Goal: Information Seeking & Learning: Compare options

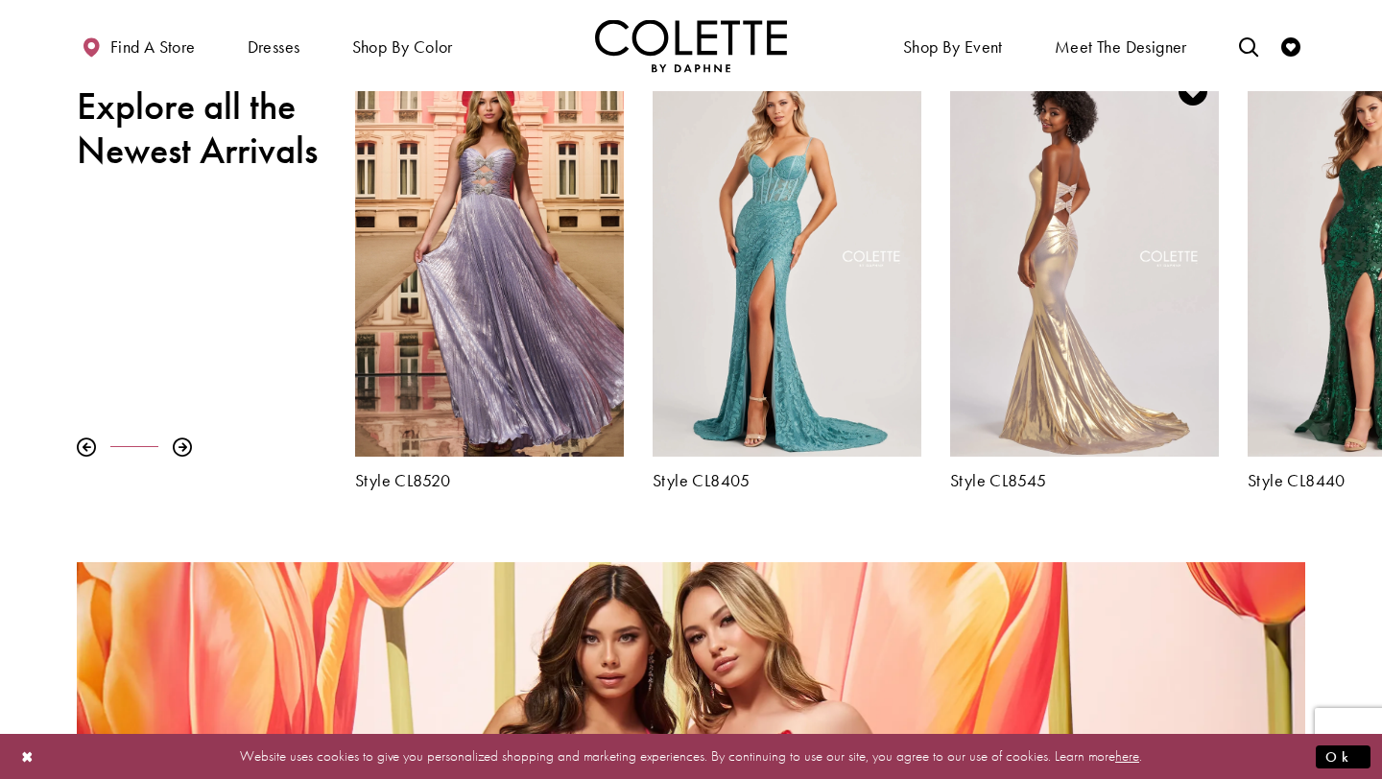
scroll to position [721, 0]
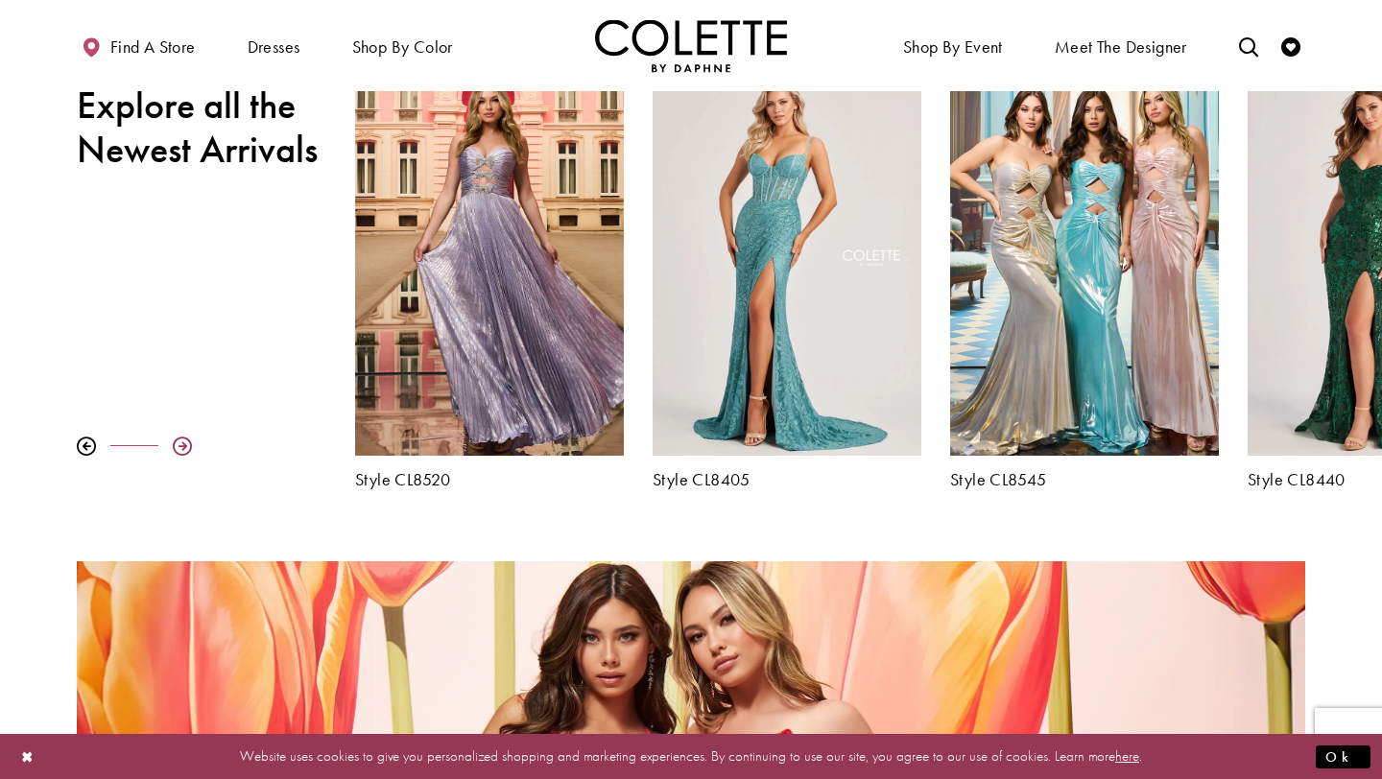
click at [179, 447] on div at bounding box center [182, 446] width 19 height 19
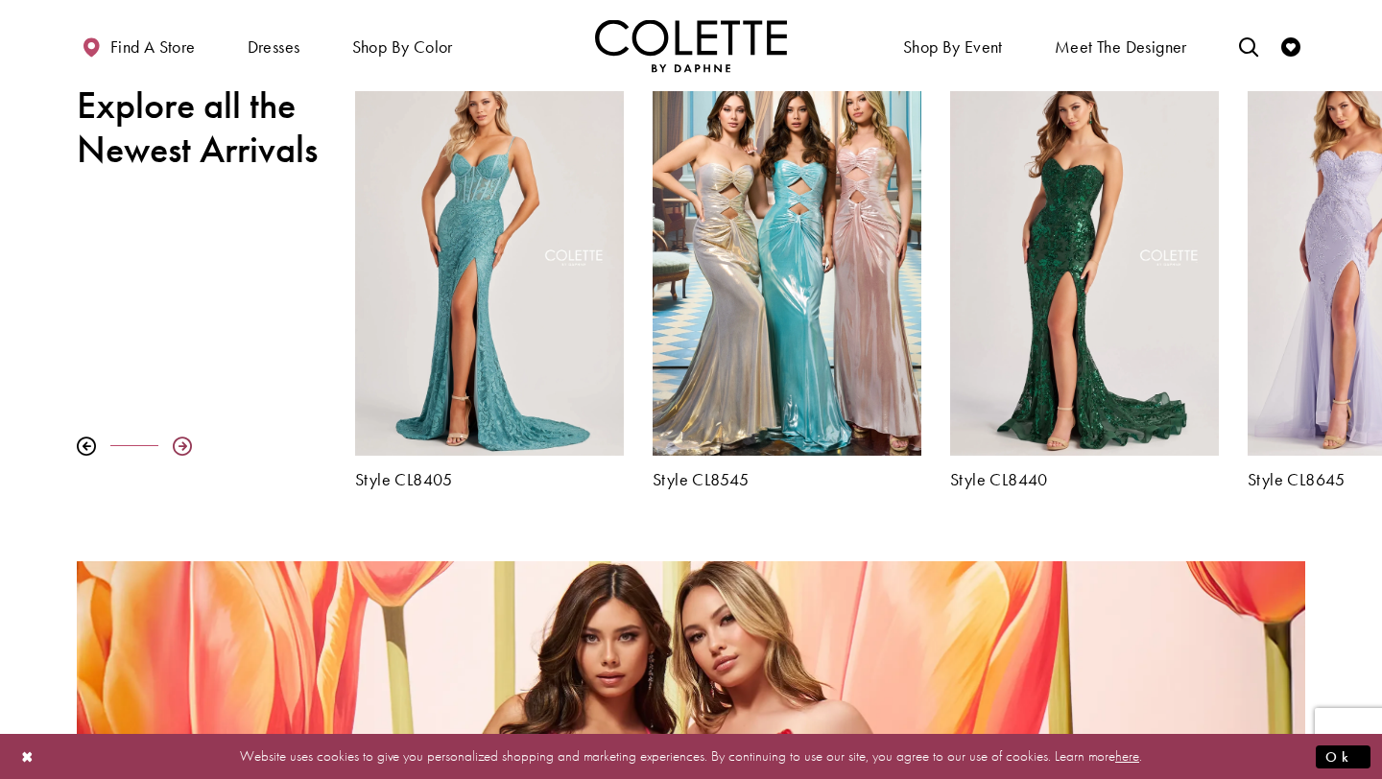
click at [179, 446] on div at bounding box center [182, 446] width 19 height 19
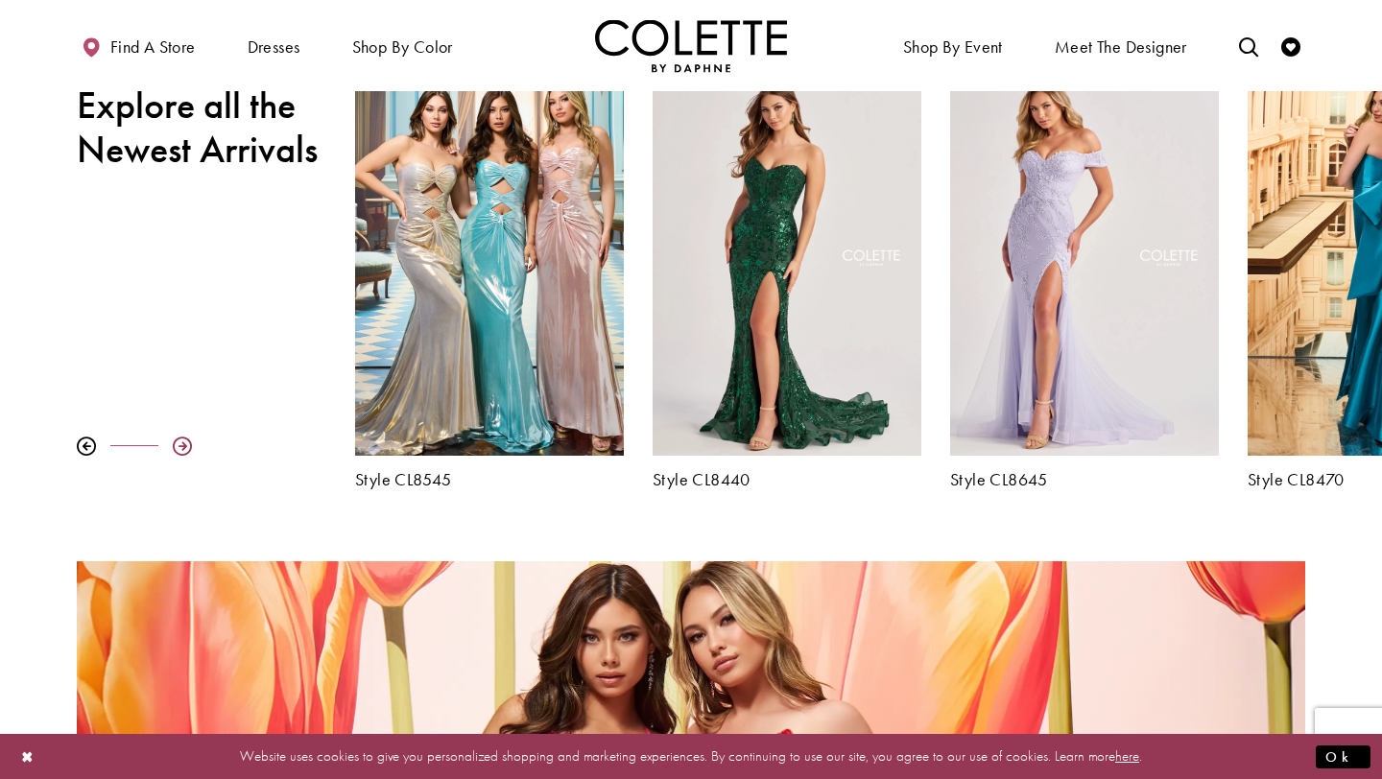
click at [179, 446] on div at bounding box center [182, 446] width 19 height 19
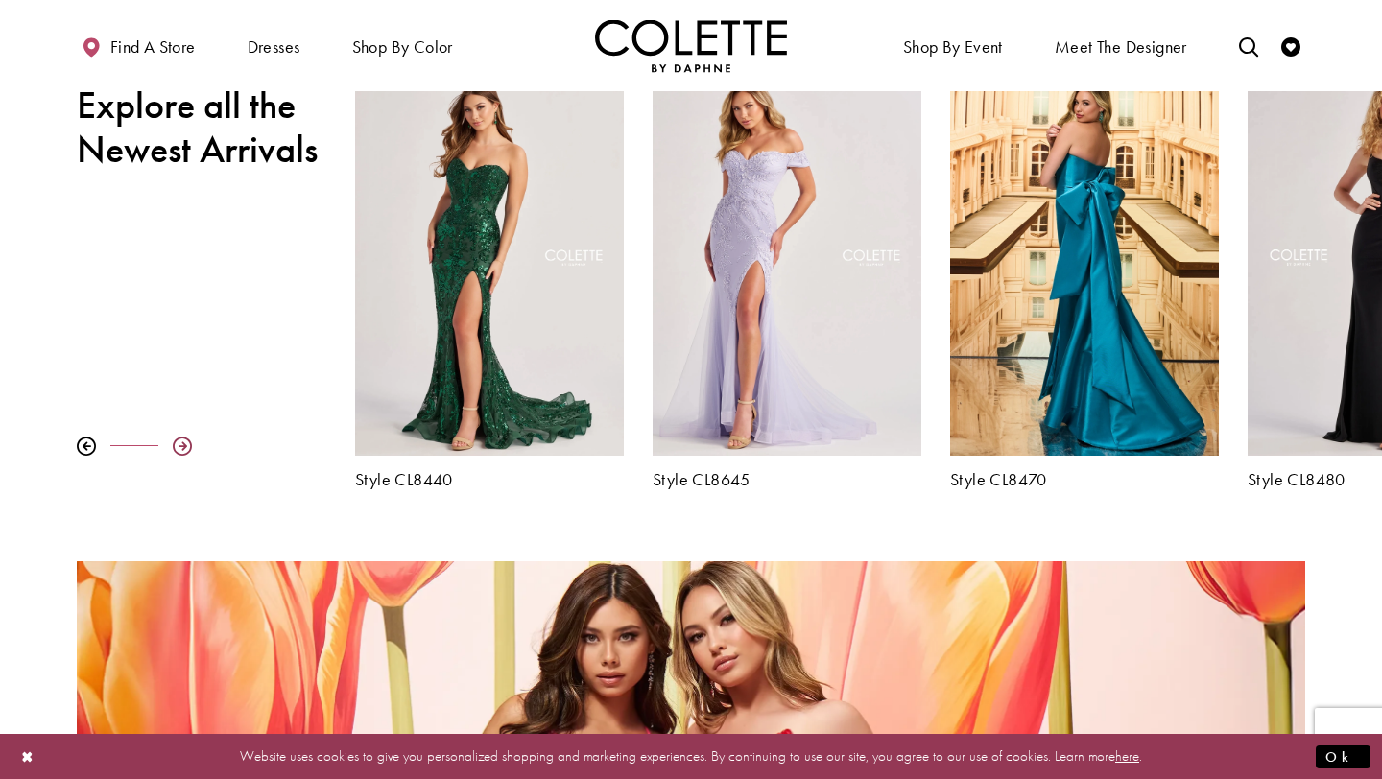
click at [179, 446] on div at bounding box center [182, 446] width 19 height 19
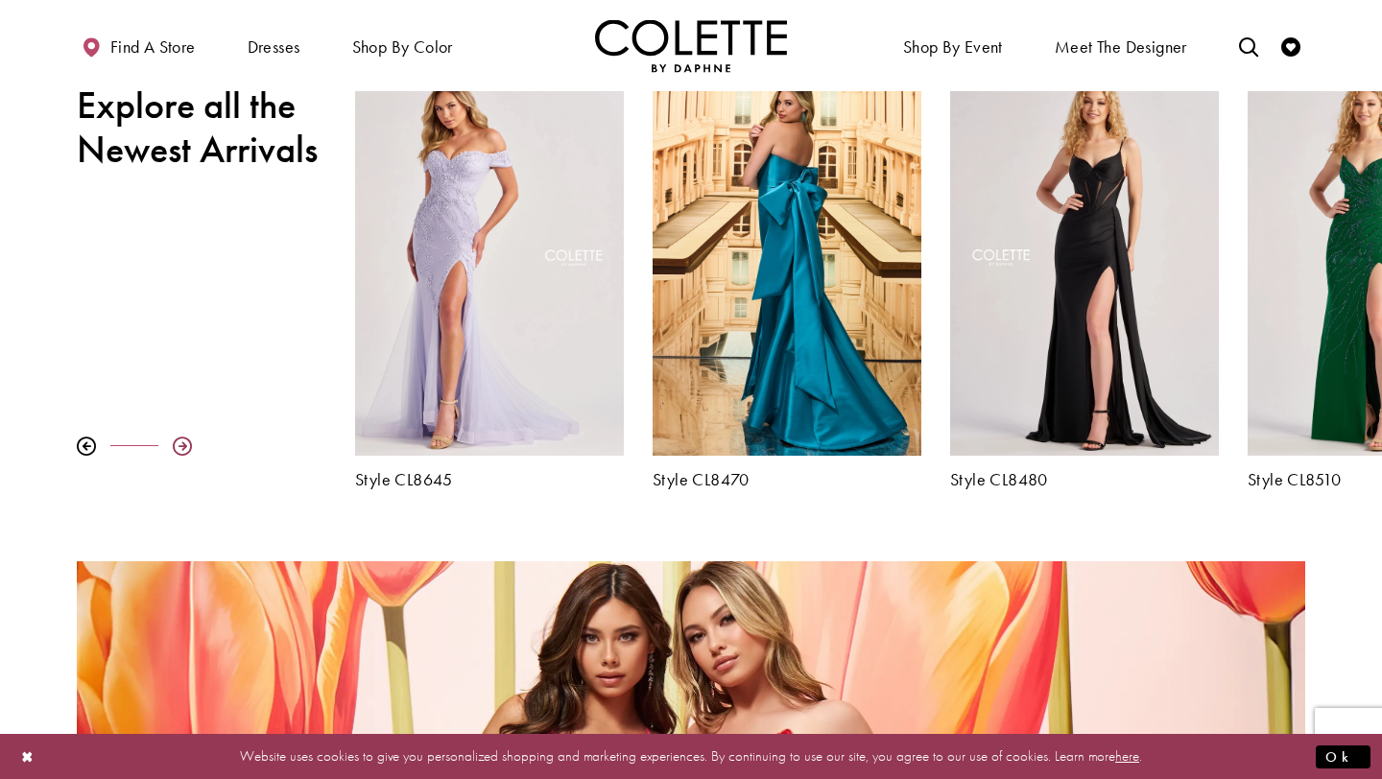
click at [179, 446] on div at bounding box center [182, 446] width 19 height 19
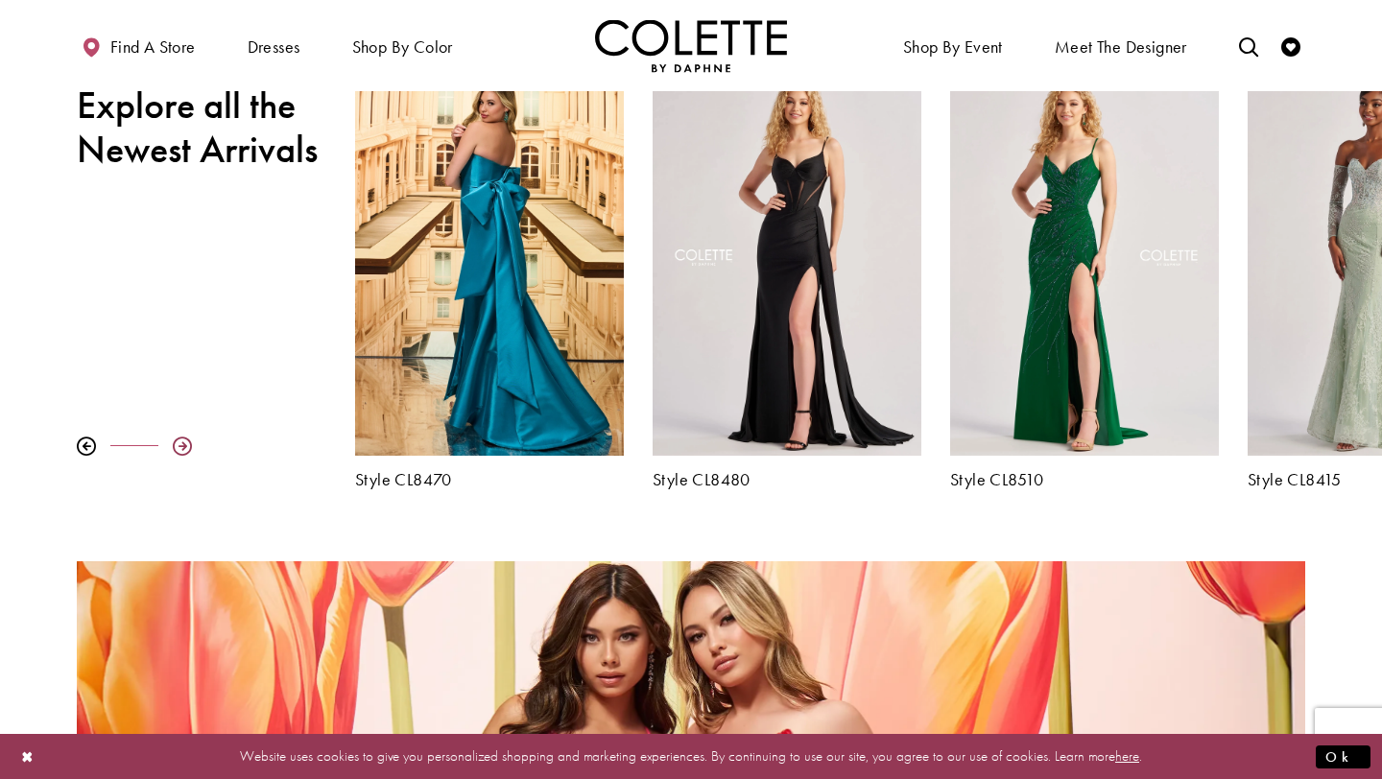
click at [179, 446] on div at bounding box center [182, 446] width 19 height 19
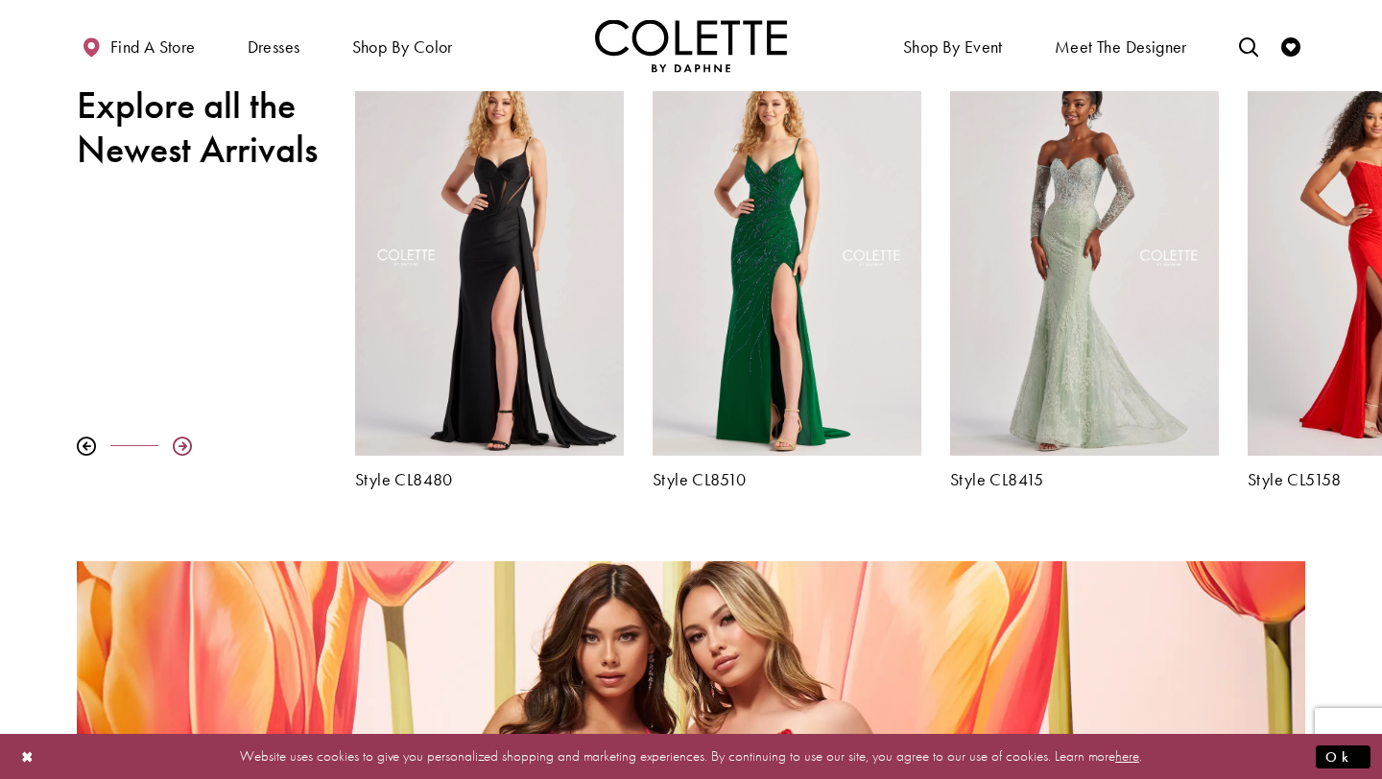
click at [179, 446] on div at bounding box center [182, 446] width 19 height 19
click at [184, 443] on div at bounding box center [182, 446] width 19 height 19
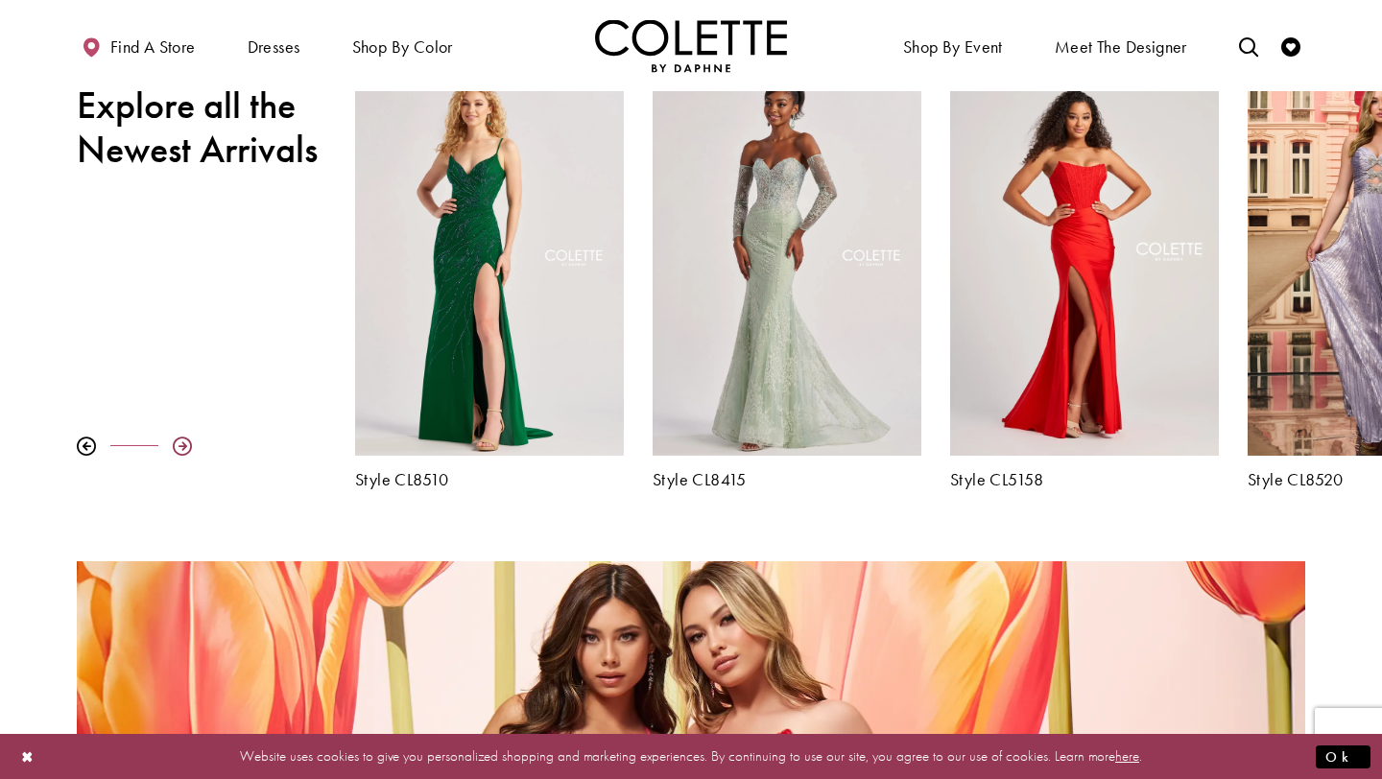
click at [184, 443] on div at bounding box center [182, 446] width 19 height 19
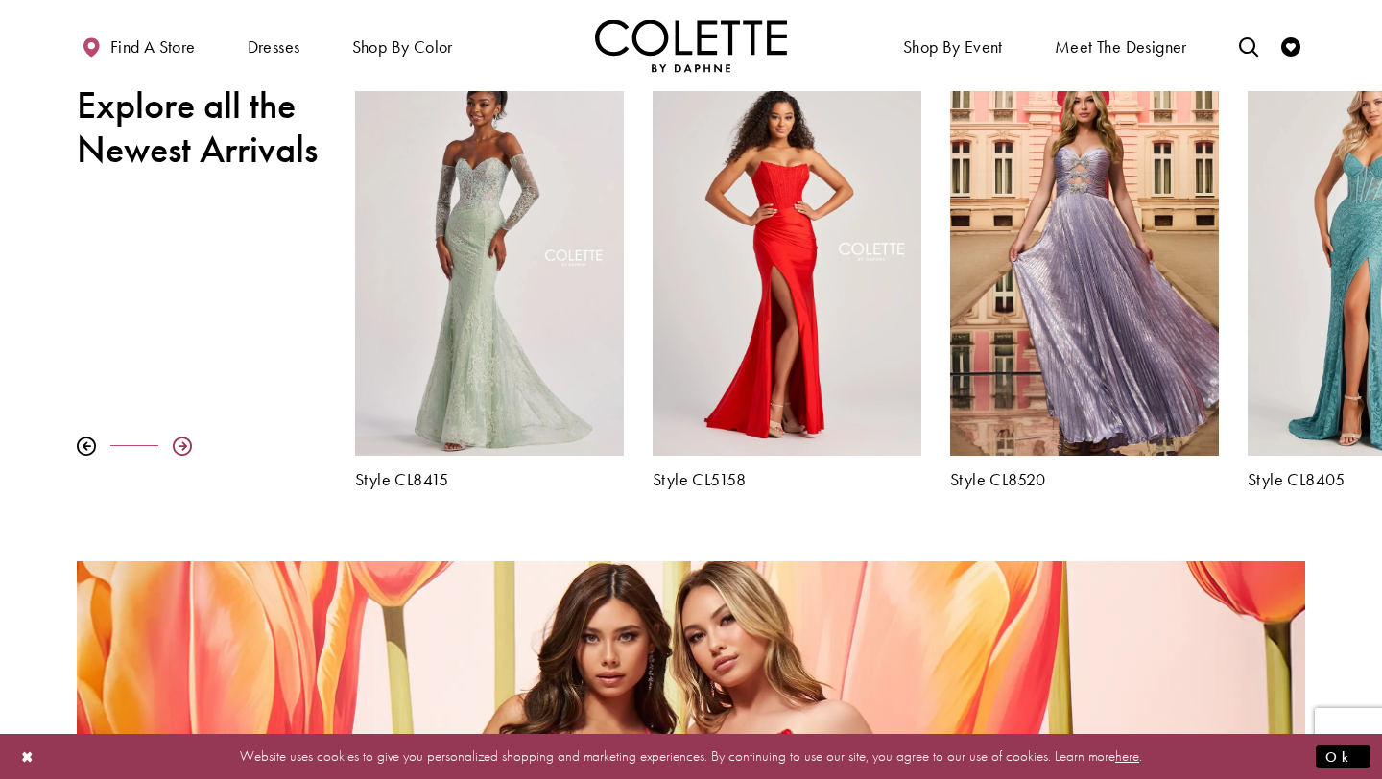
click at [184, 443] on div at bounding box center [182, 446] width 19 height 19
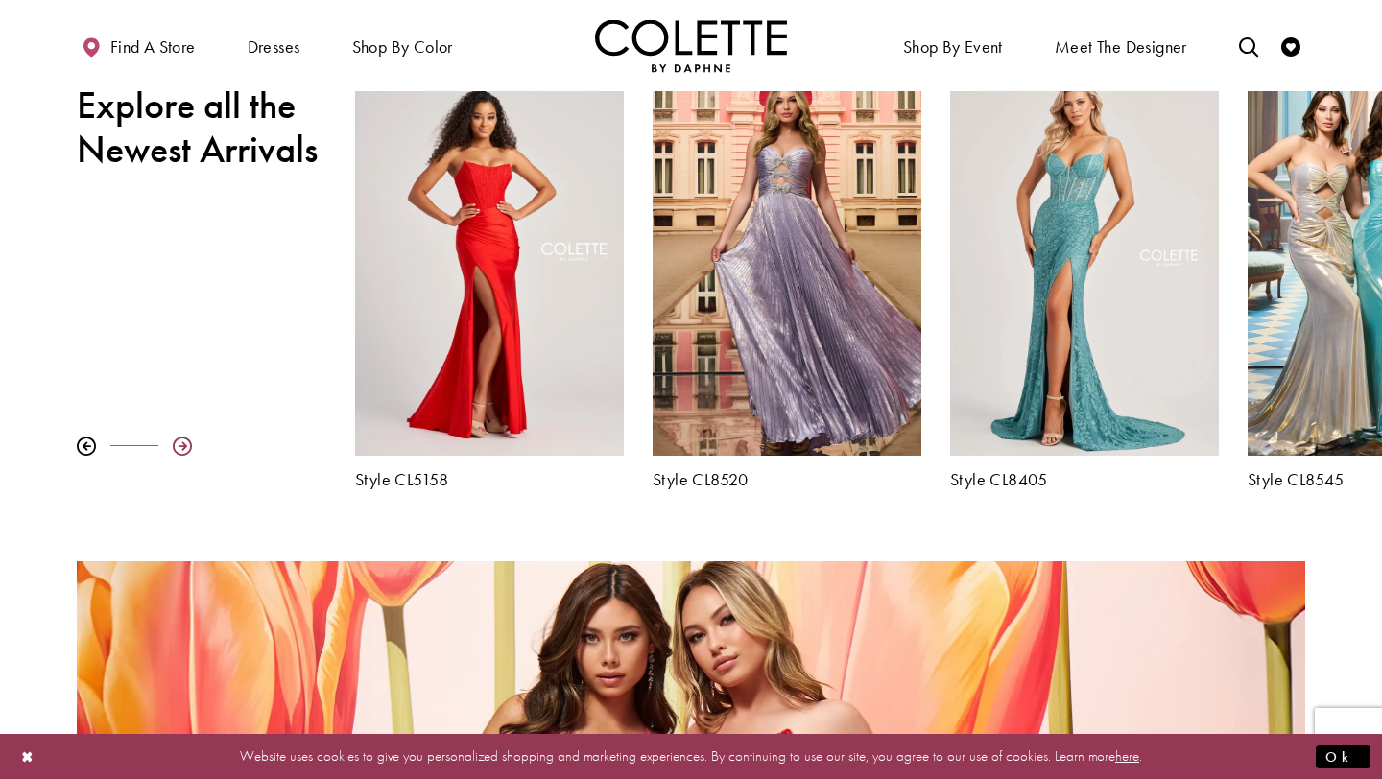
click at [184, 443] on div at bounding box center [182, 446] width 19 height 19
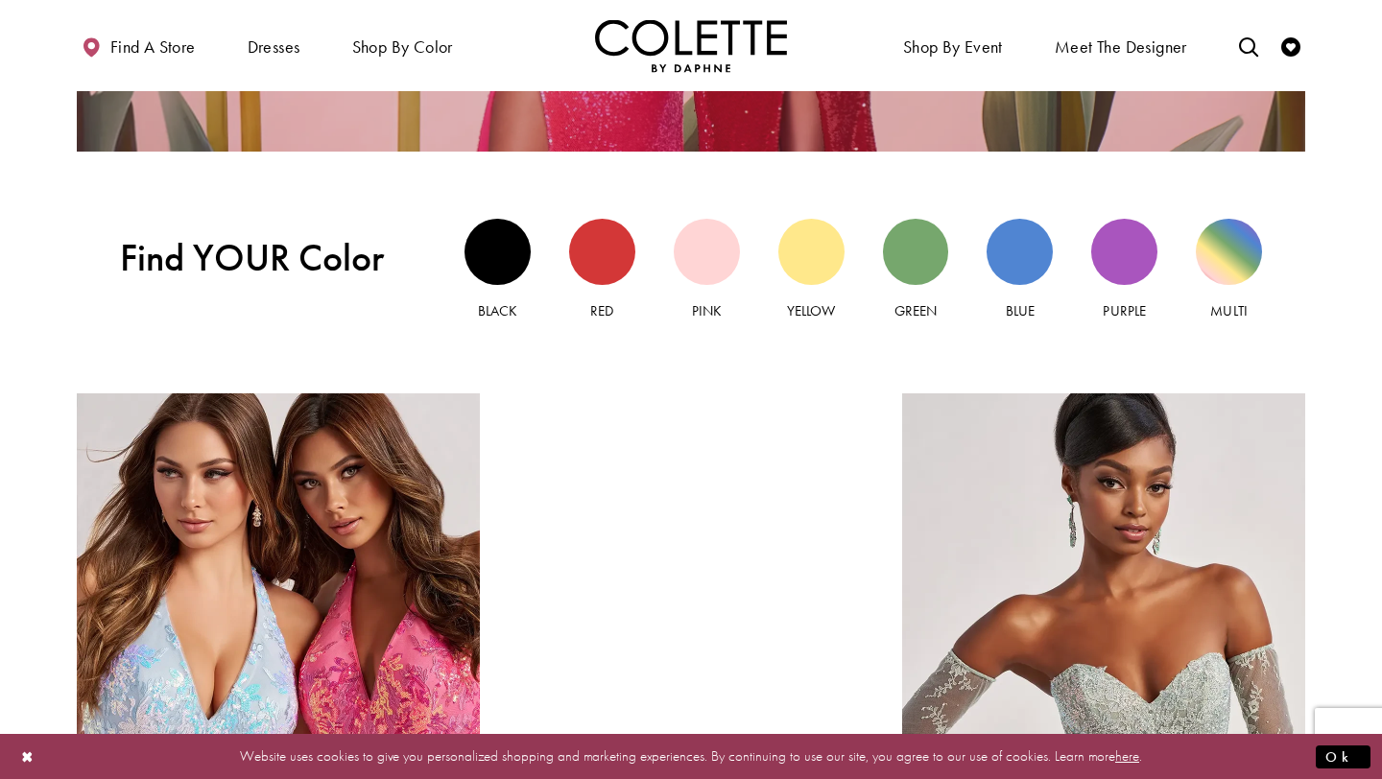
scroll to position [1750, 0]
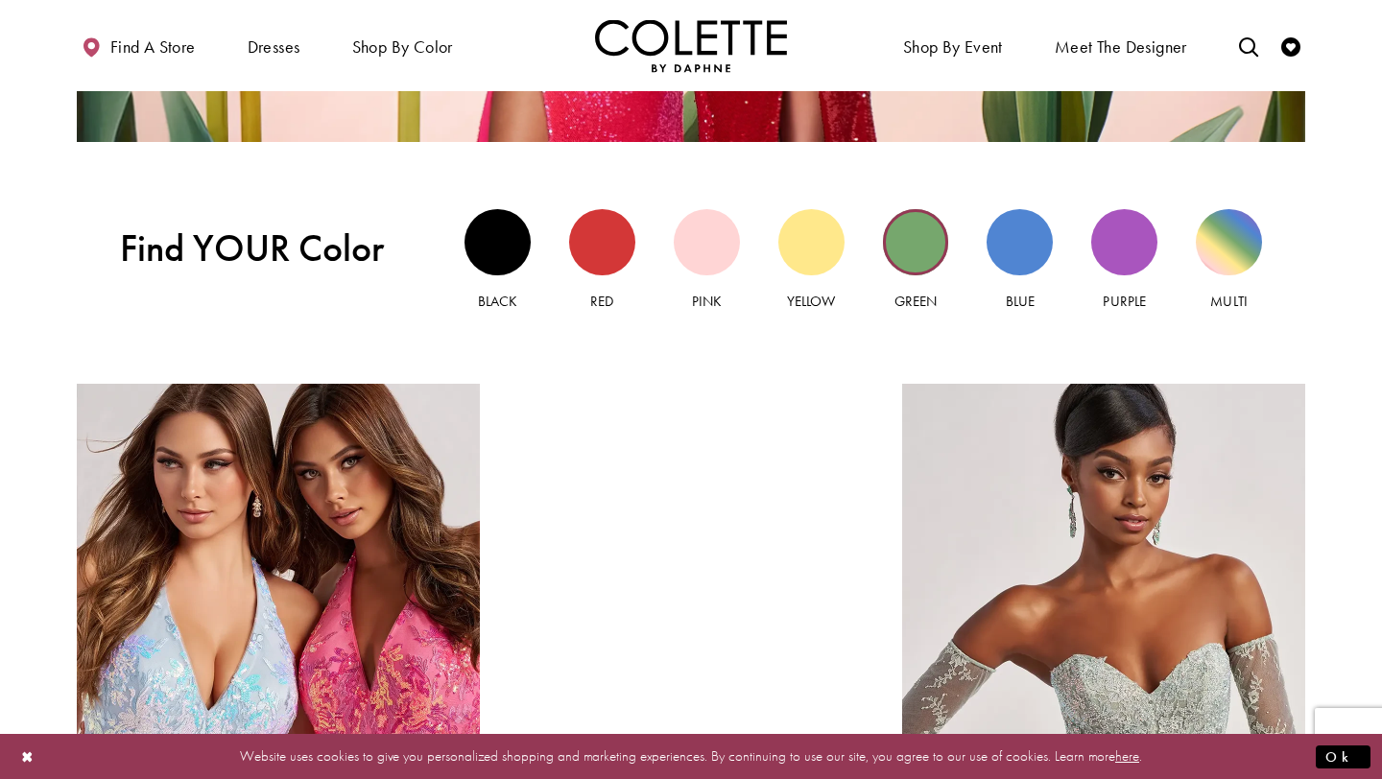
click at [901, 255] on div "Green view" at bounding box center [916, 242] width 66 height 66
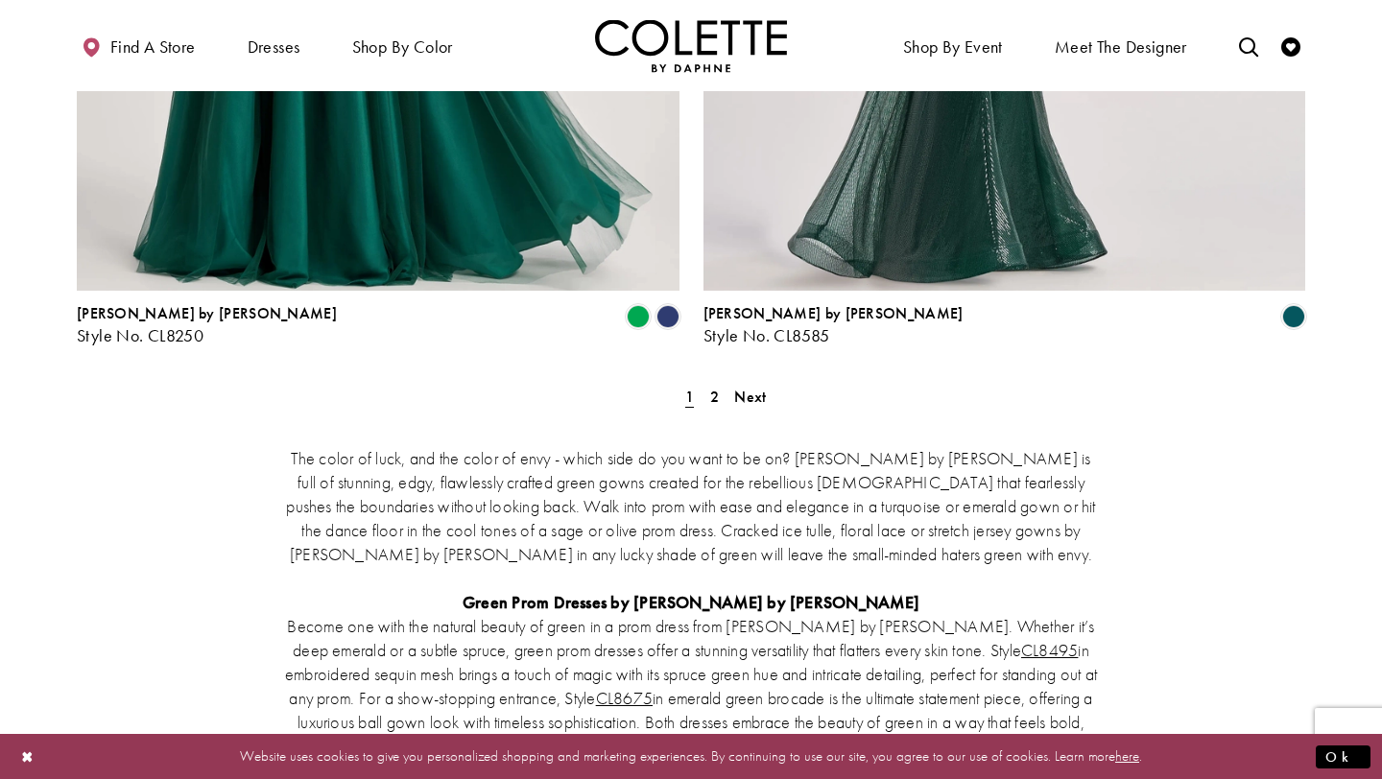
scroll to position [3644, 0]
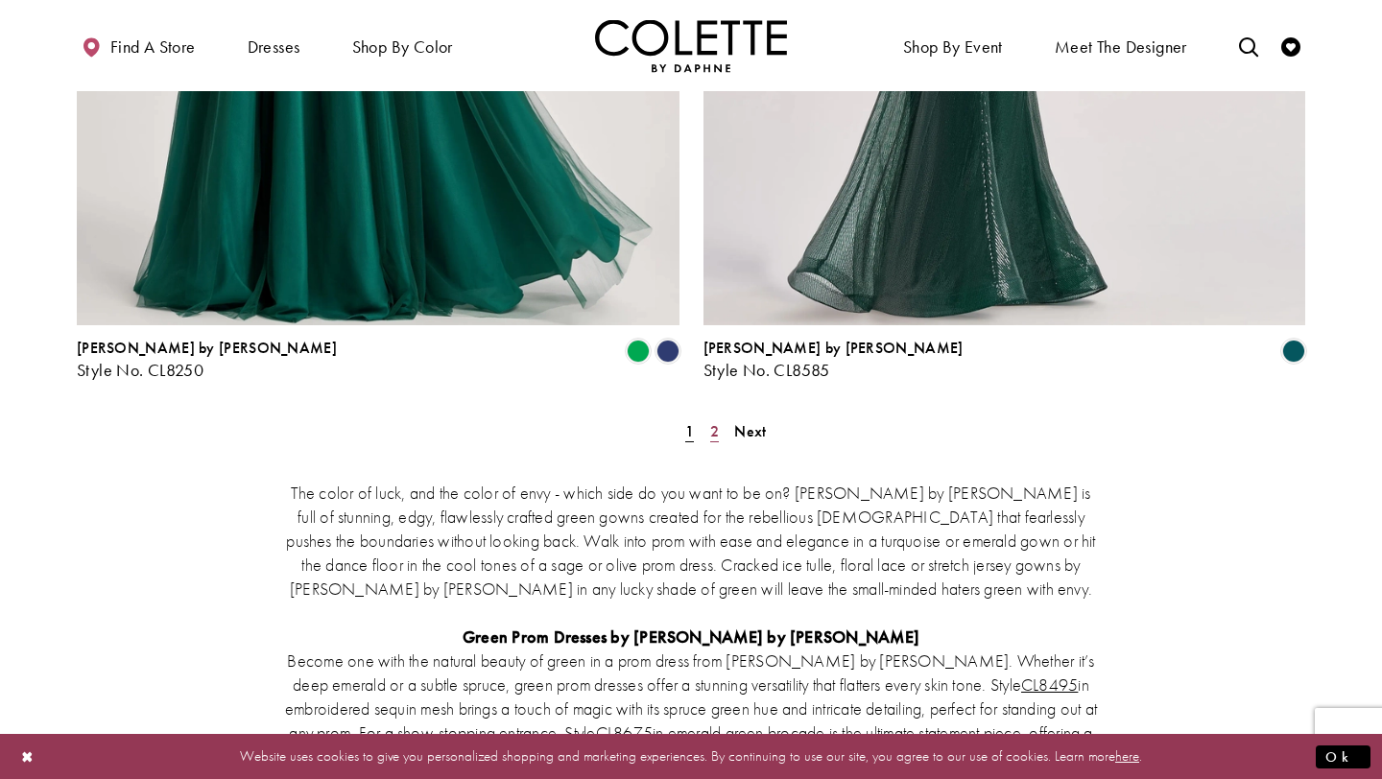
click at [710, 421] on span "2" at bounding box center [714, 431] width 9 height 20
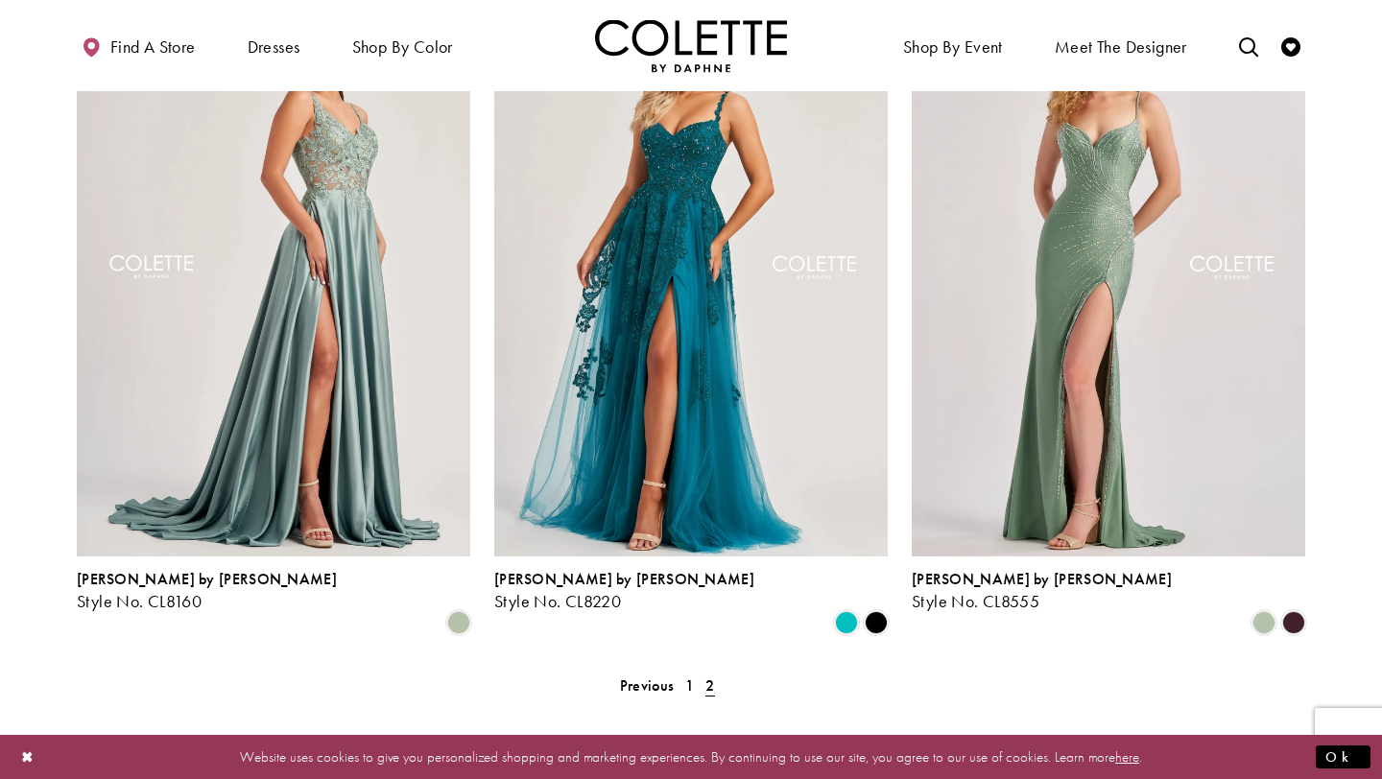
scroll to position [72, 0]
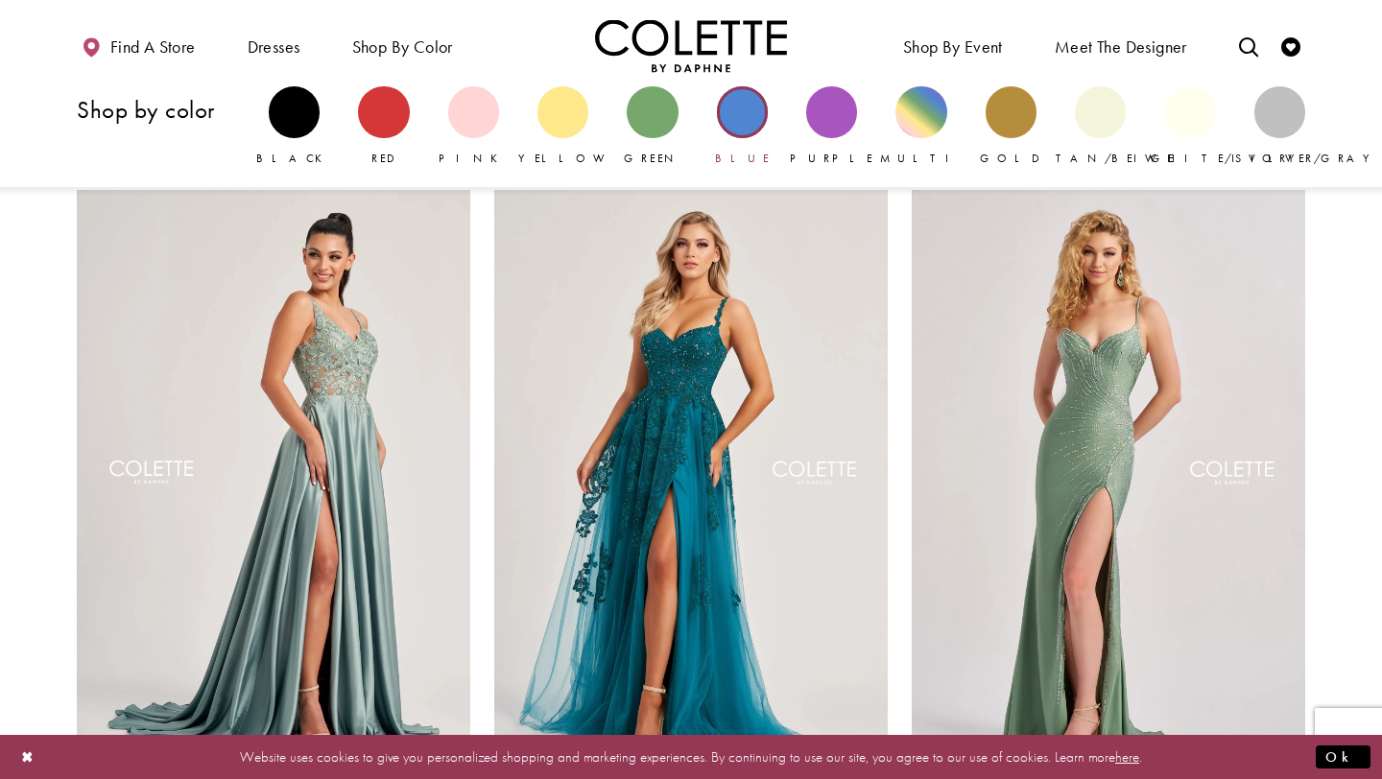
click at [731, 126] on div "Primary block" at bounding box center [742, 111] width 51 height 51
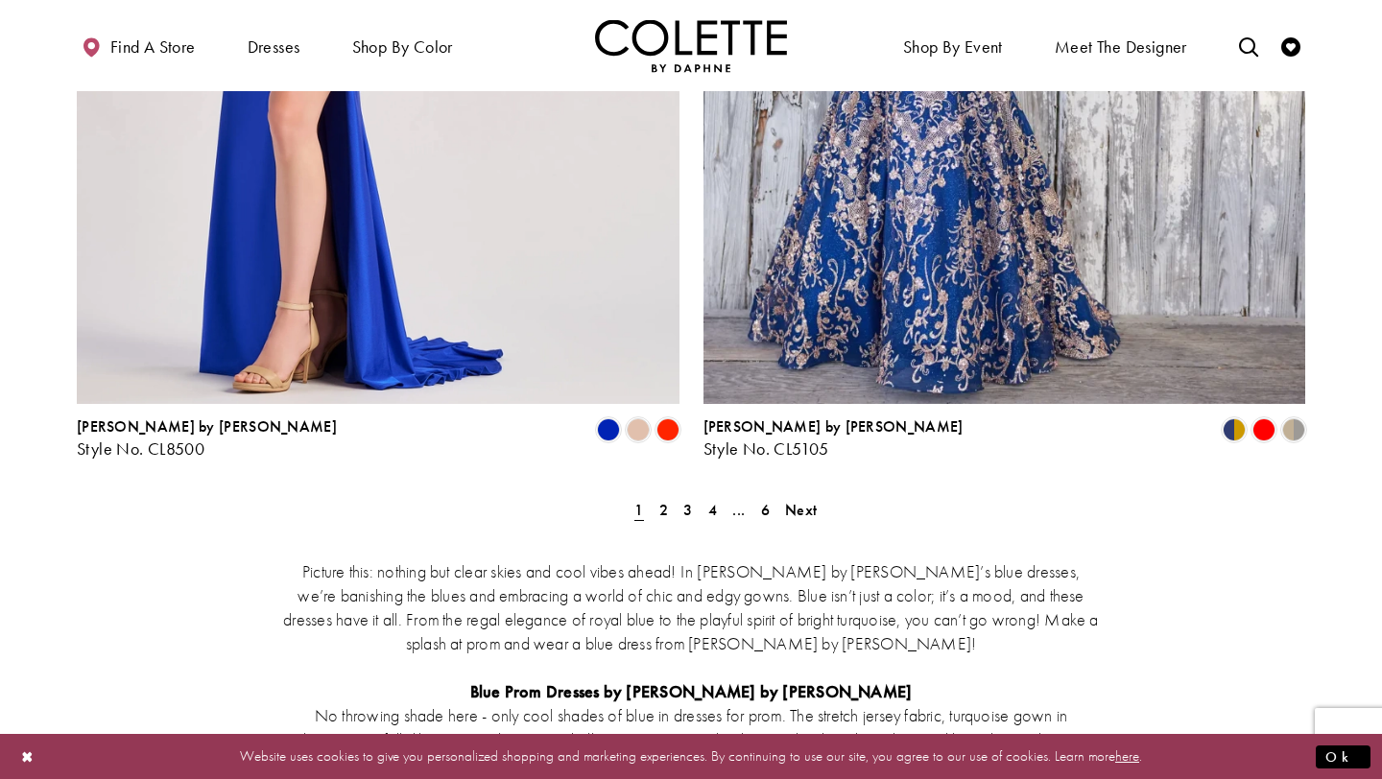
scroll to position [3571, 0]
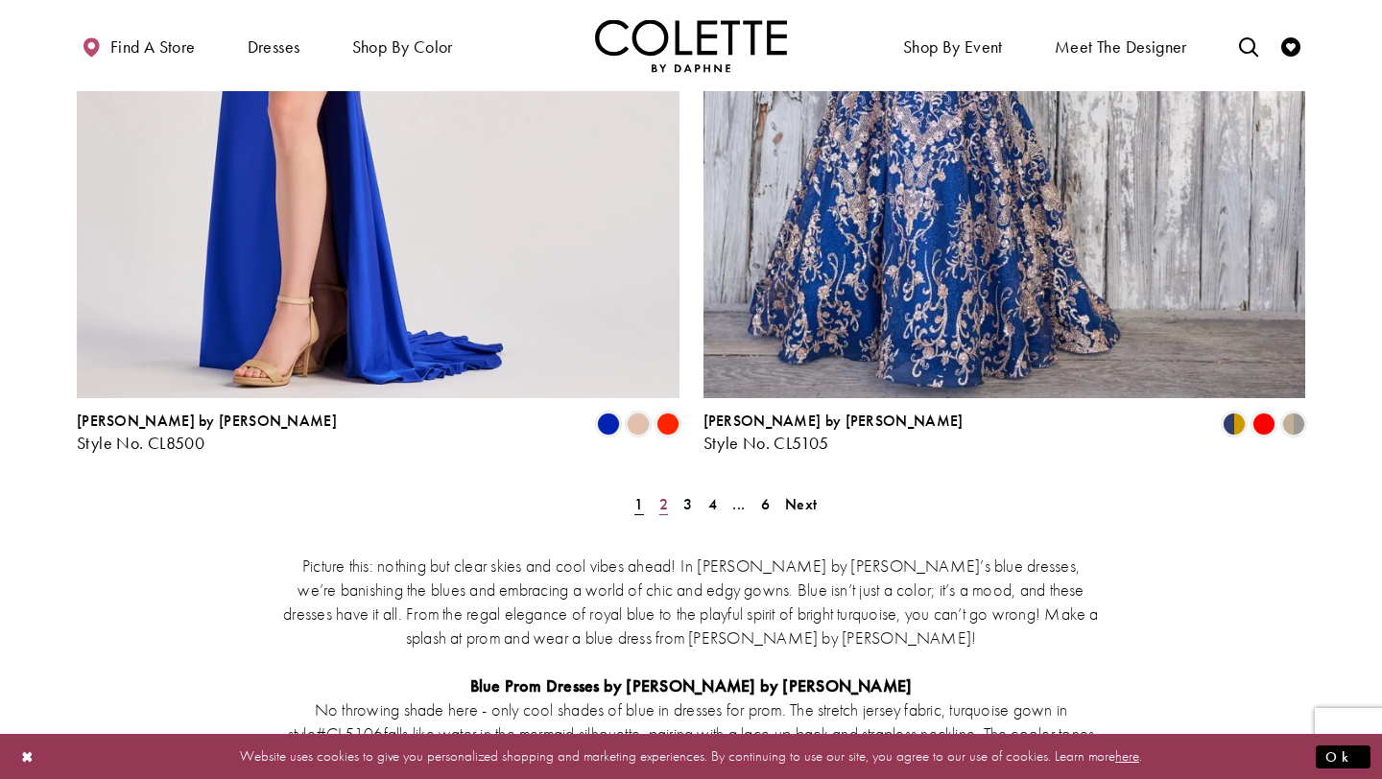
click at [669, 490] on link "2" at bounding box center [664, 504] width 20 height 28
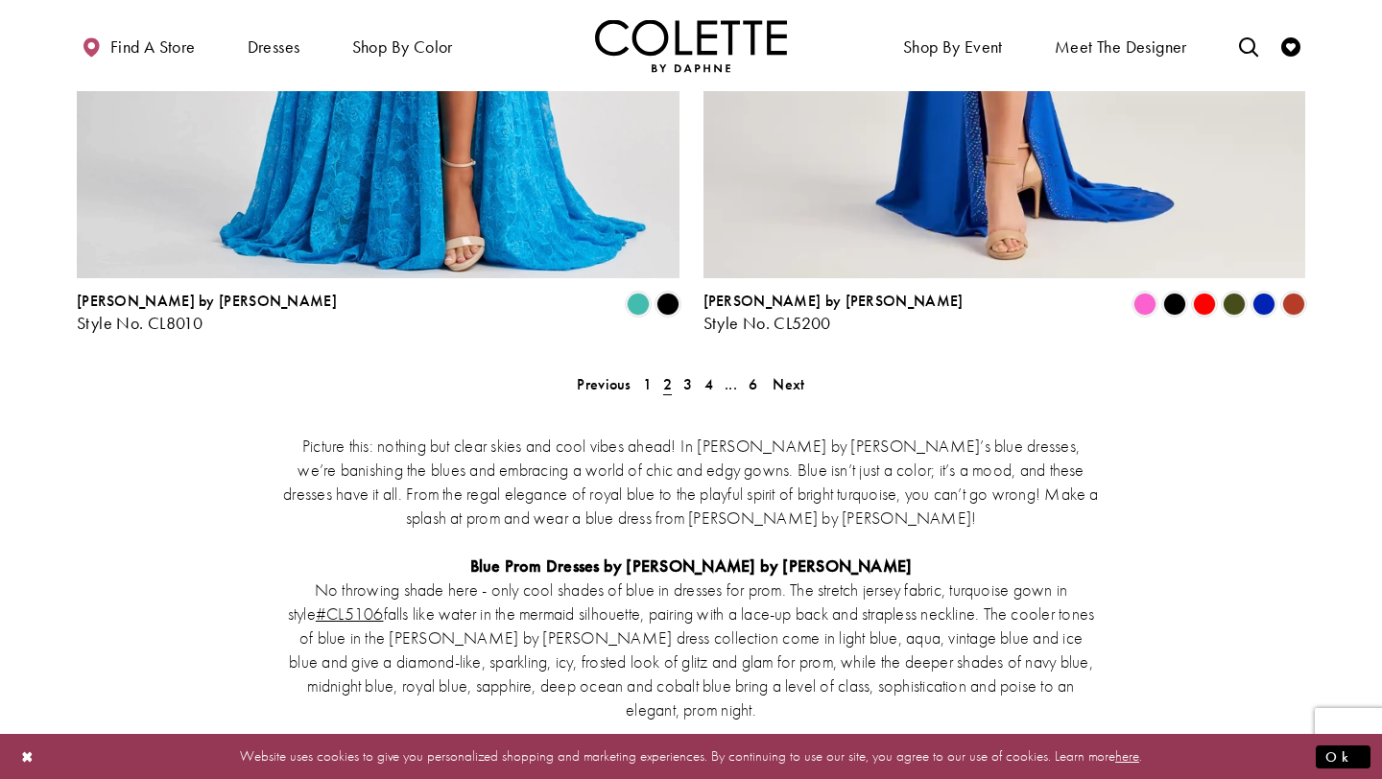
scroll to position [3697, 0]
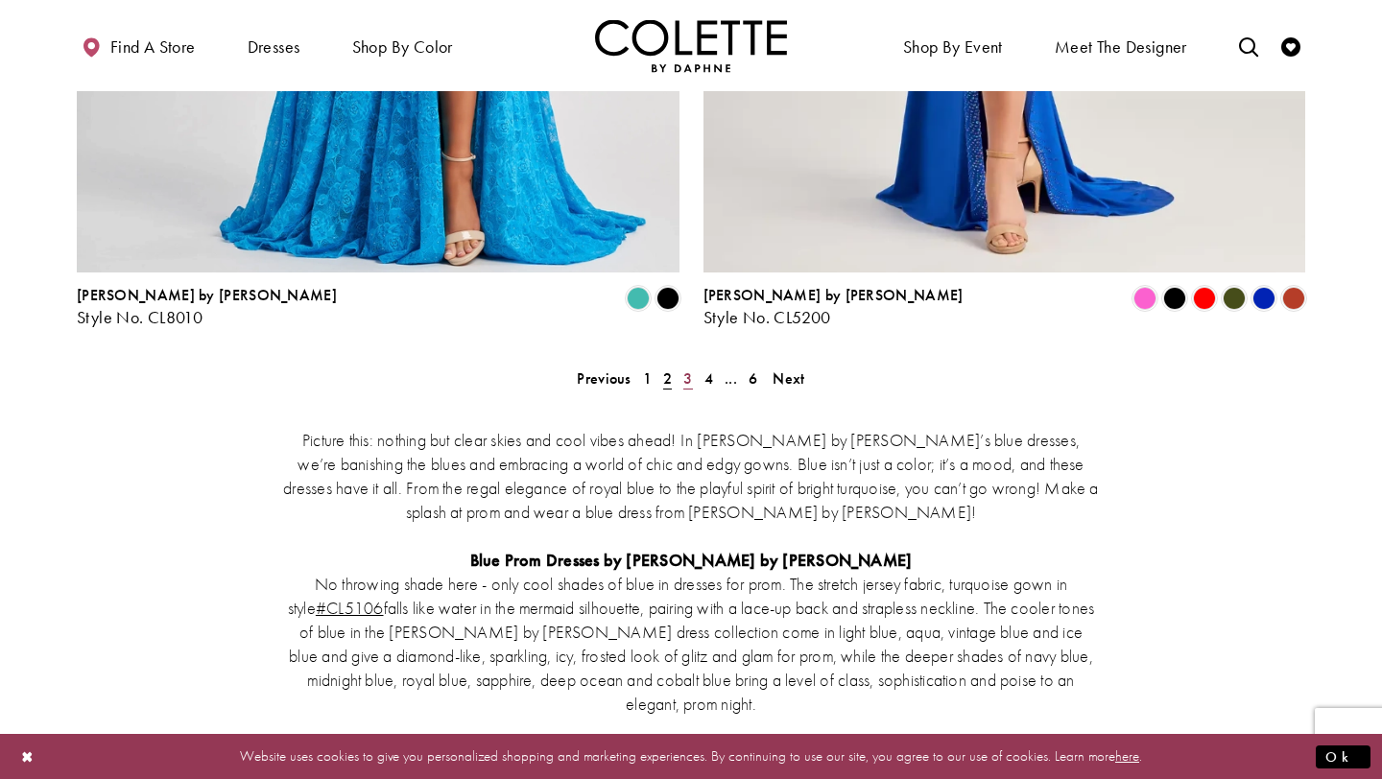
click at [686, 369] on span "3" at bounding box center [687, 379] width 9 height 20
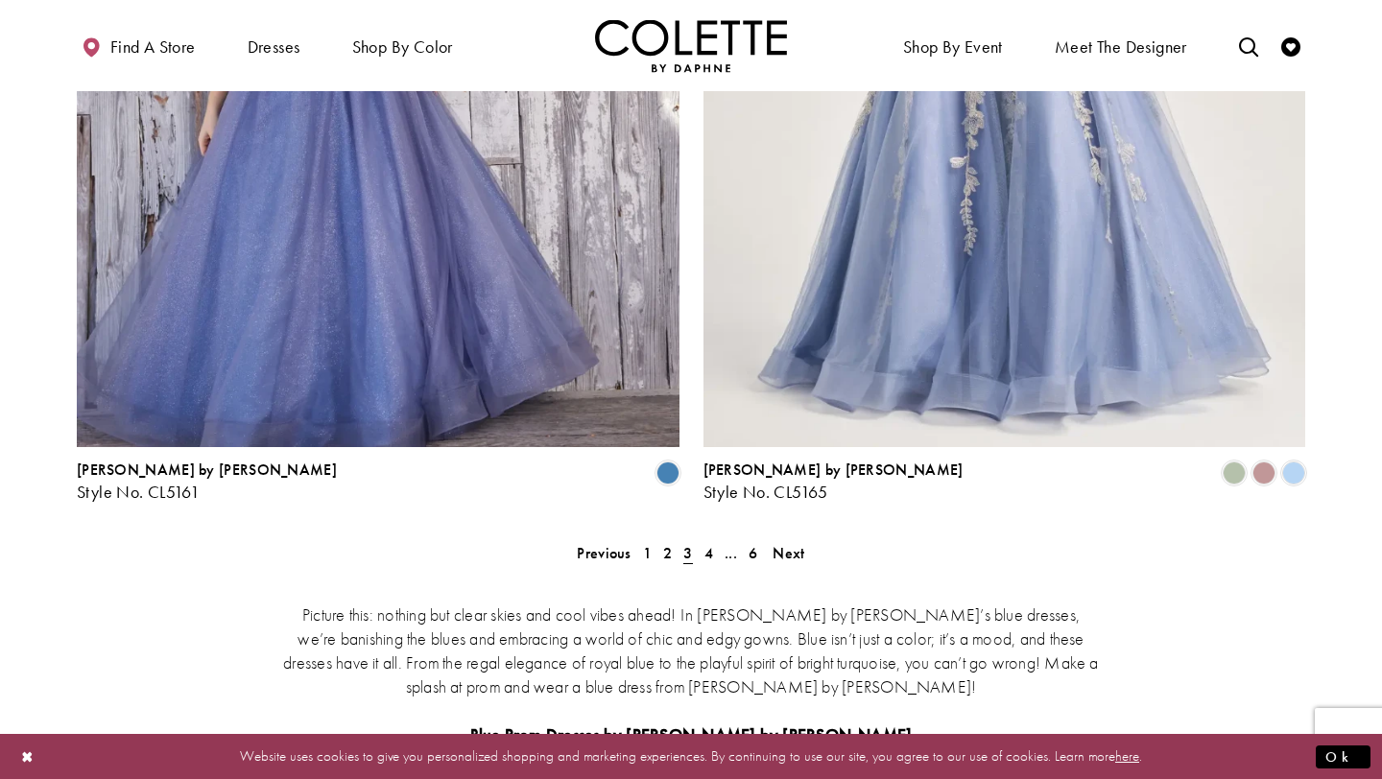
scroll to position [3525, 0]
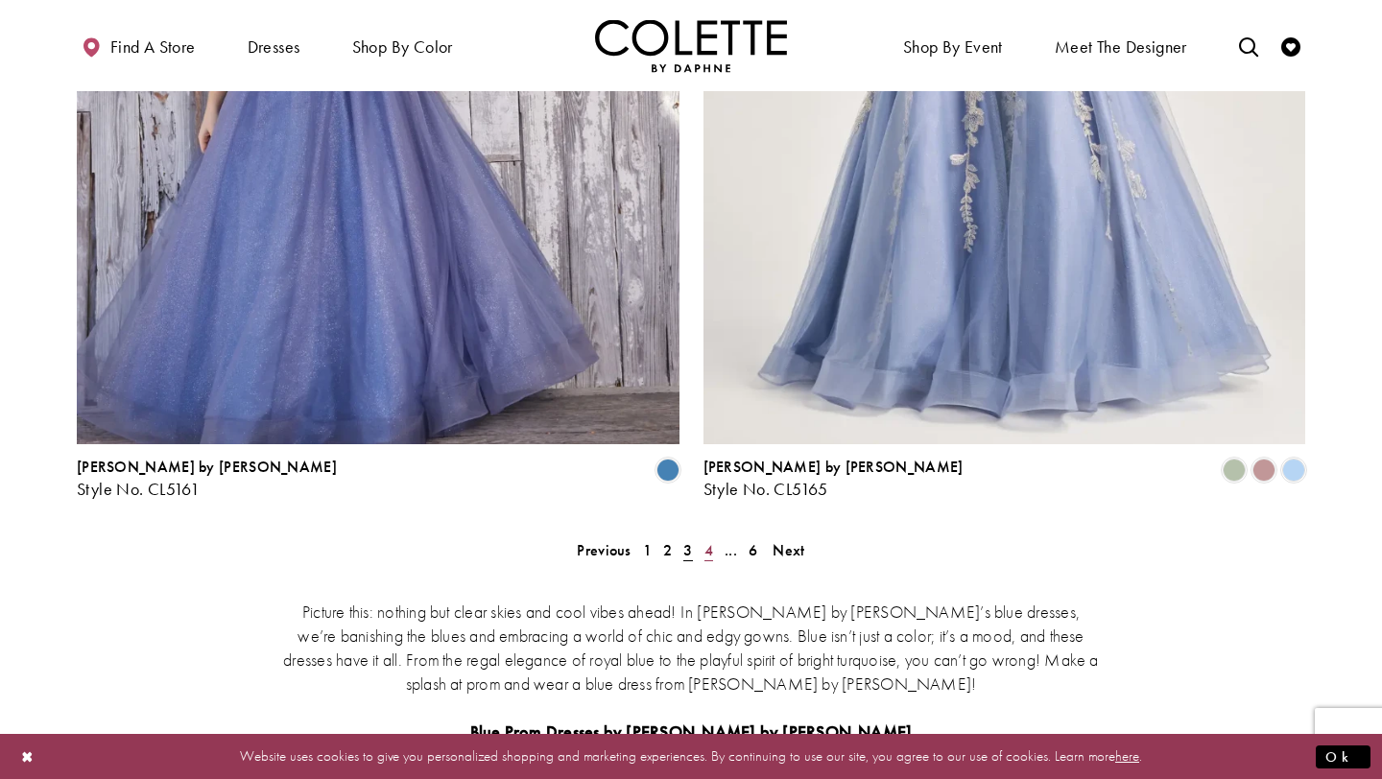
click at [710, 540] on span "4" at bounding box center [709, 550] width 9 height 20
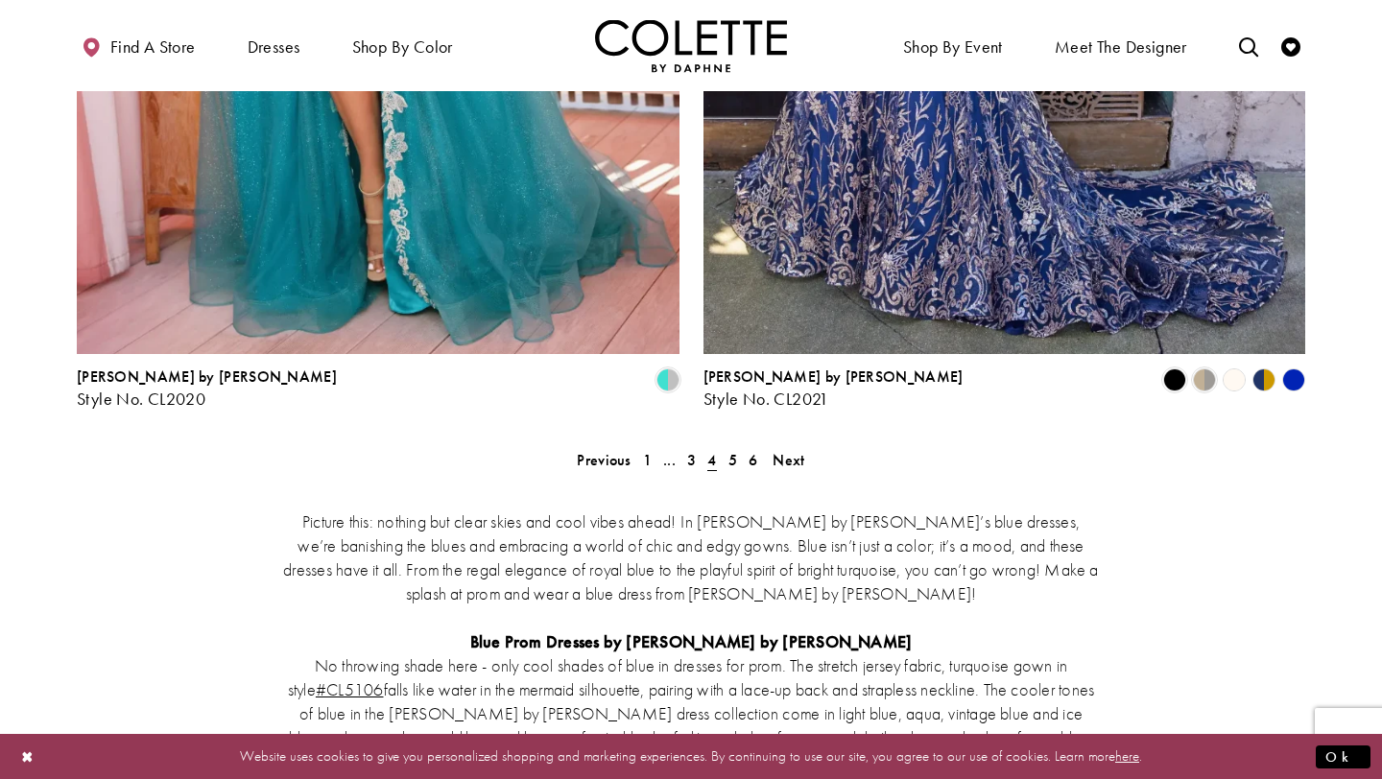
scroll to position [3616, 0]
click at [732, 449] on span "5" at bounding box center [733, 459] width 9 height 20
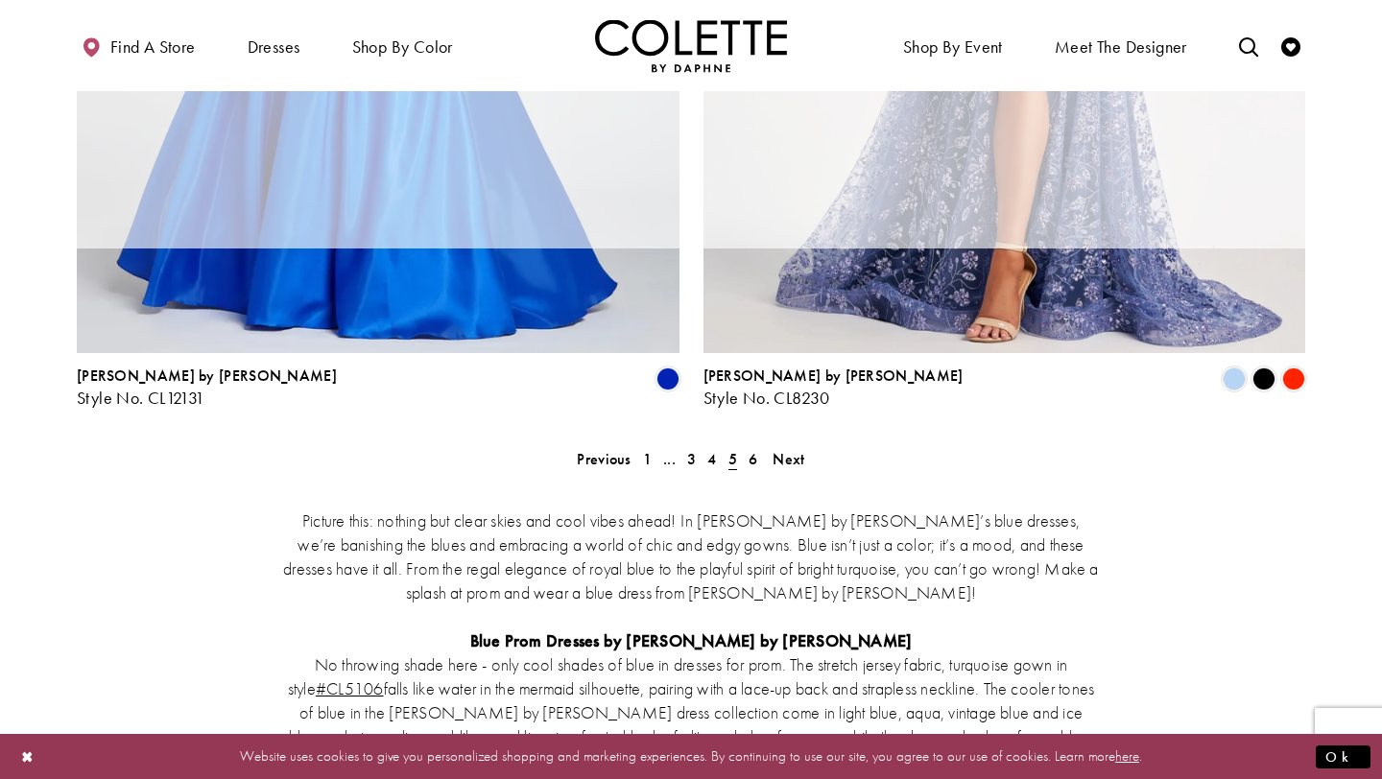
scroll to position [104, 0]
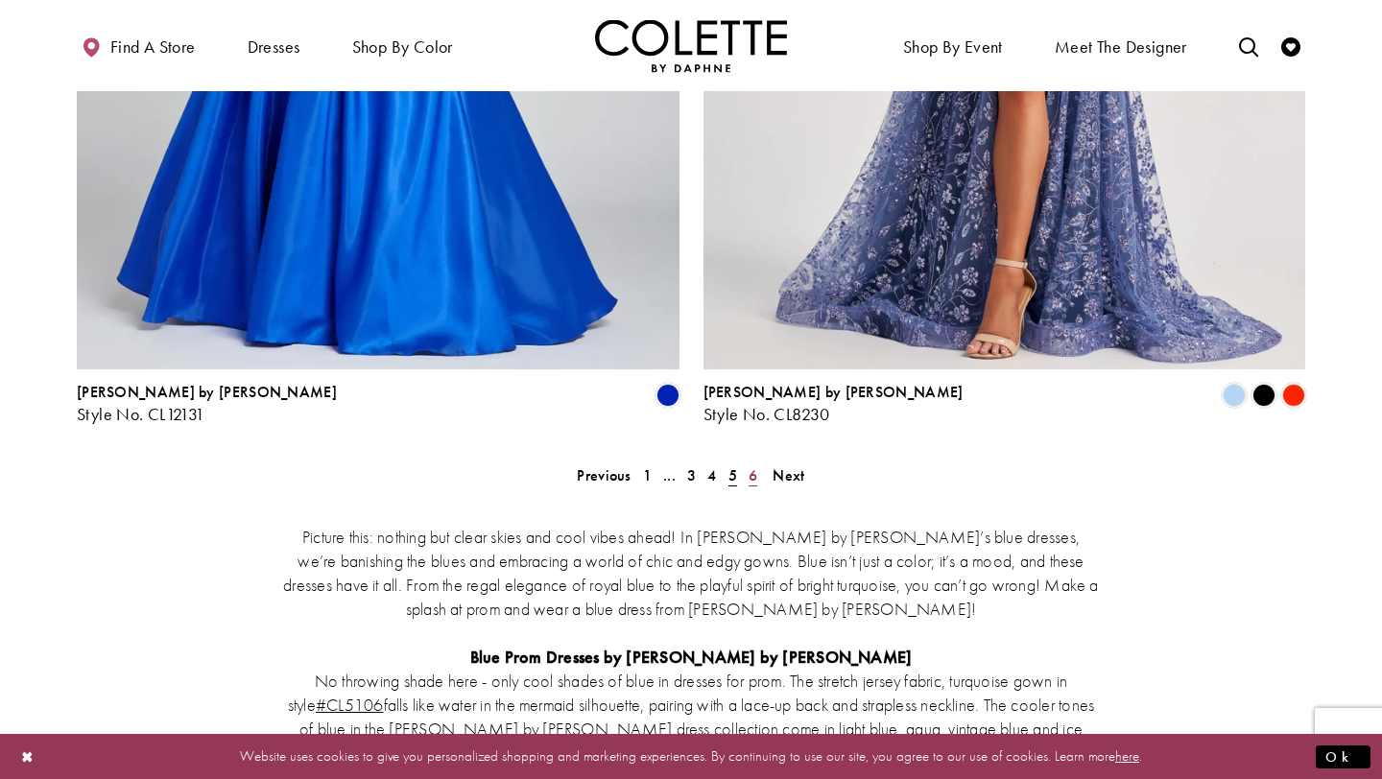
click at [754, 466] on span "6" at bounding box center [753, 476] width 9 height 20
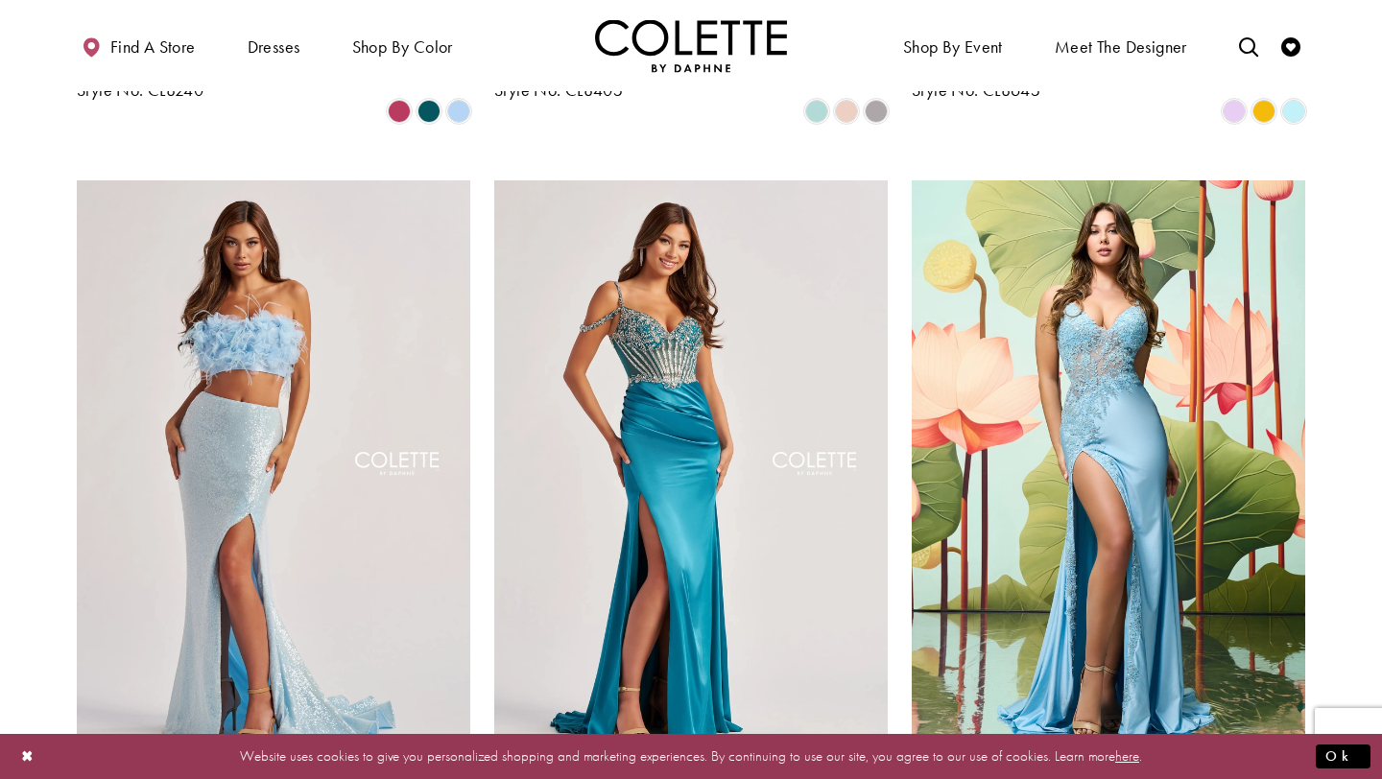
scroll to position [654, 0]
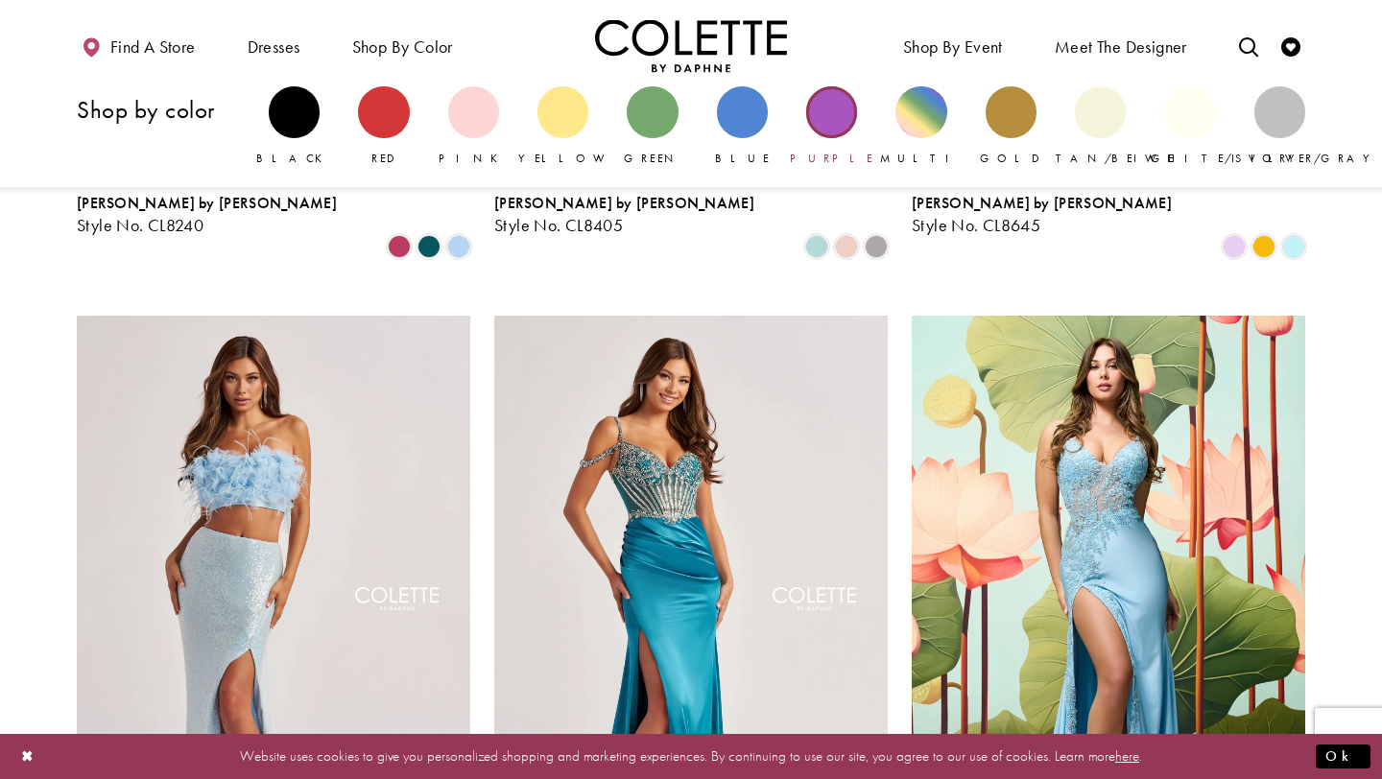
click at [832, 107] on div "Primary block" at bounding box center [831, 111] width 51 height 51
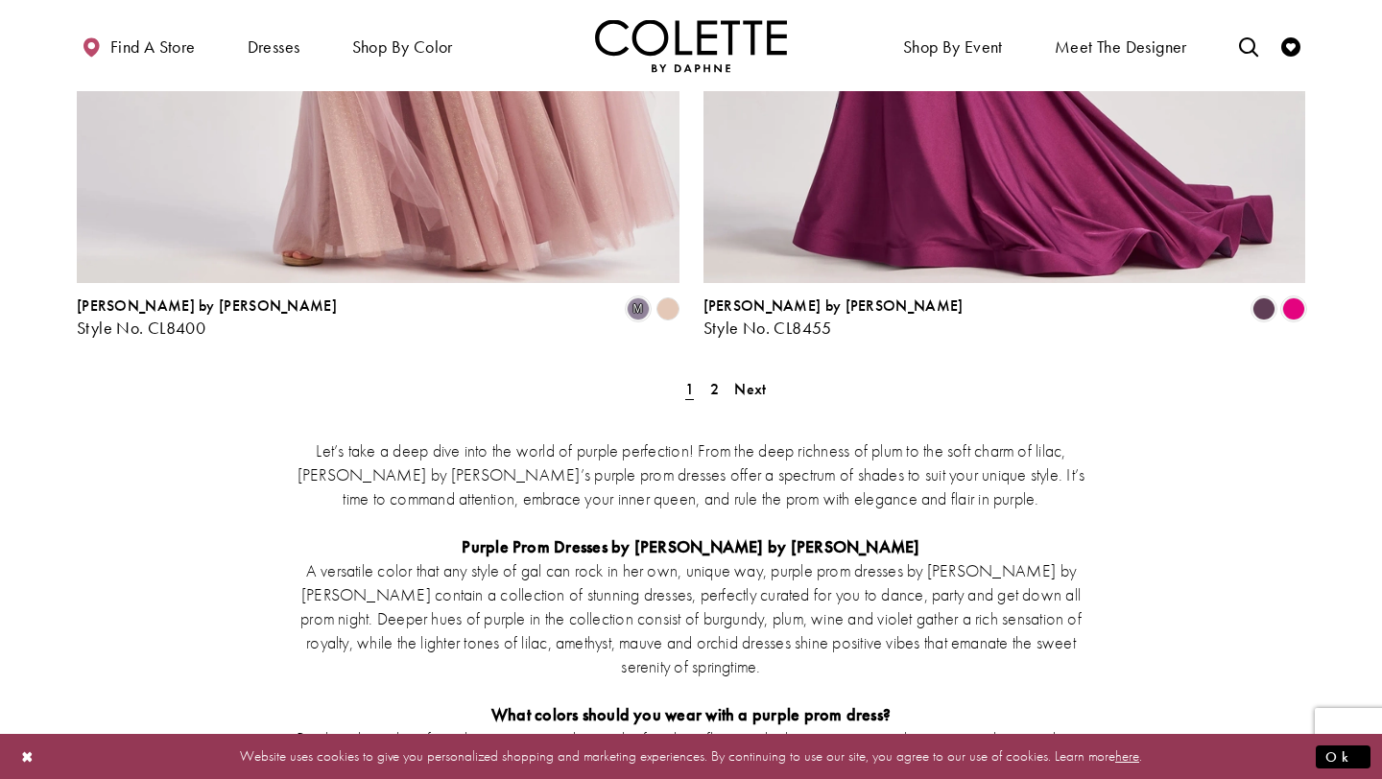
scroll to position [3745, 0]
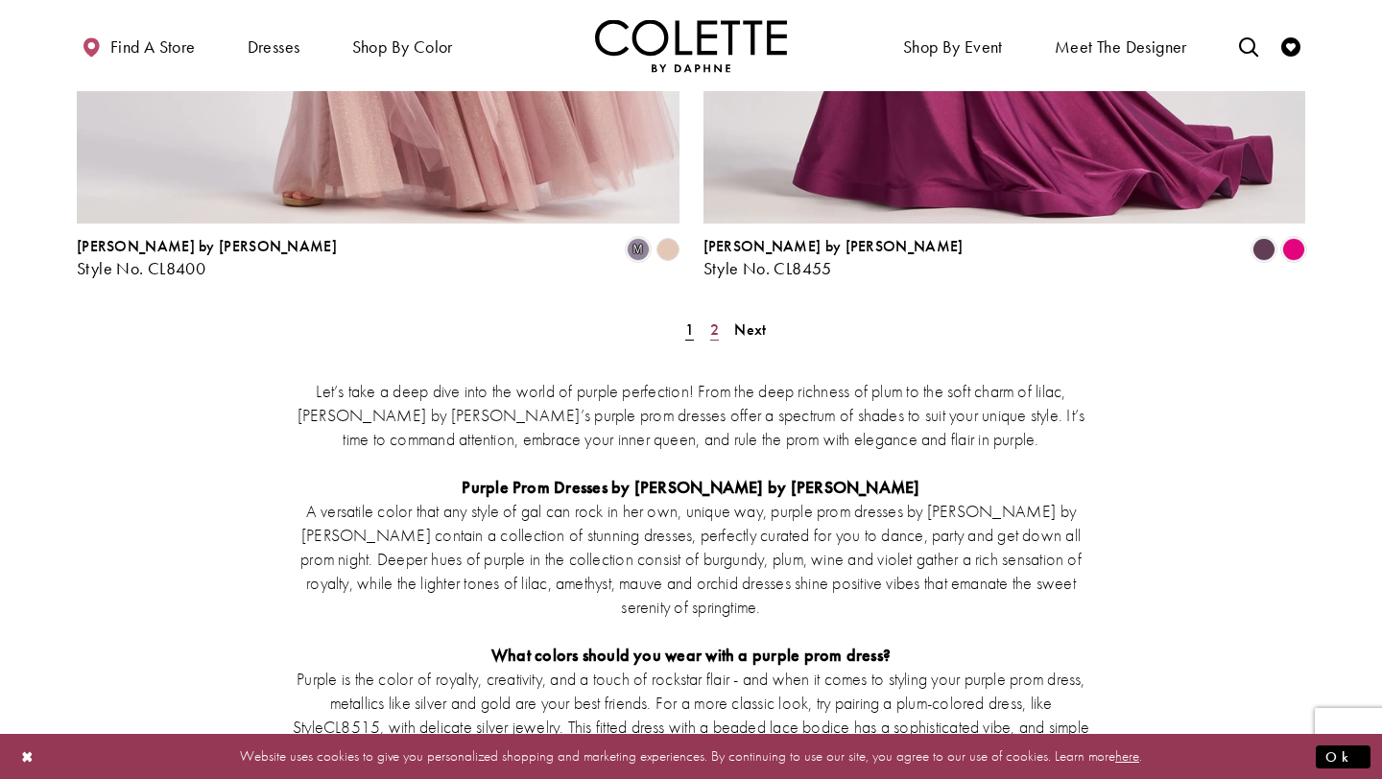
click at [715, 320] on span "2" at bounding box center [714, 330] width 9 height 20
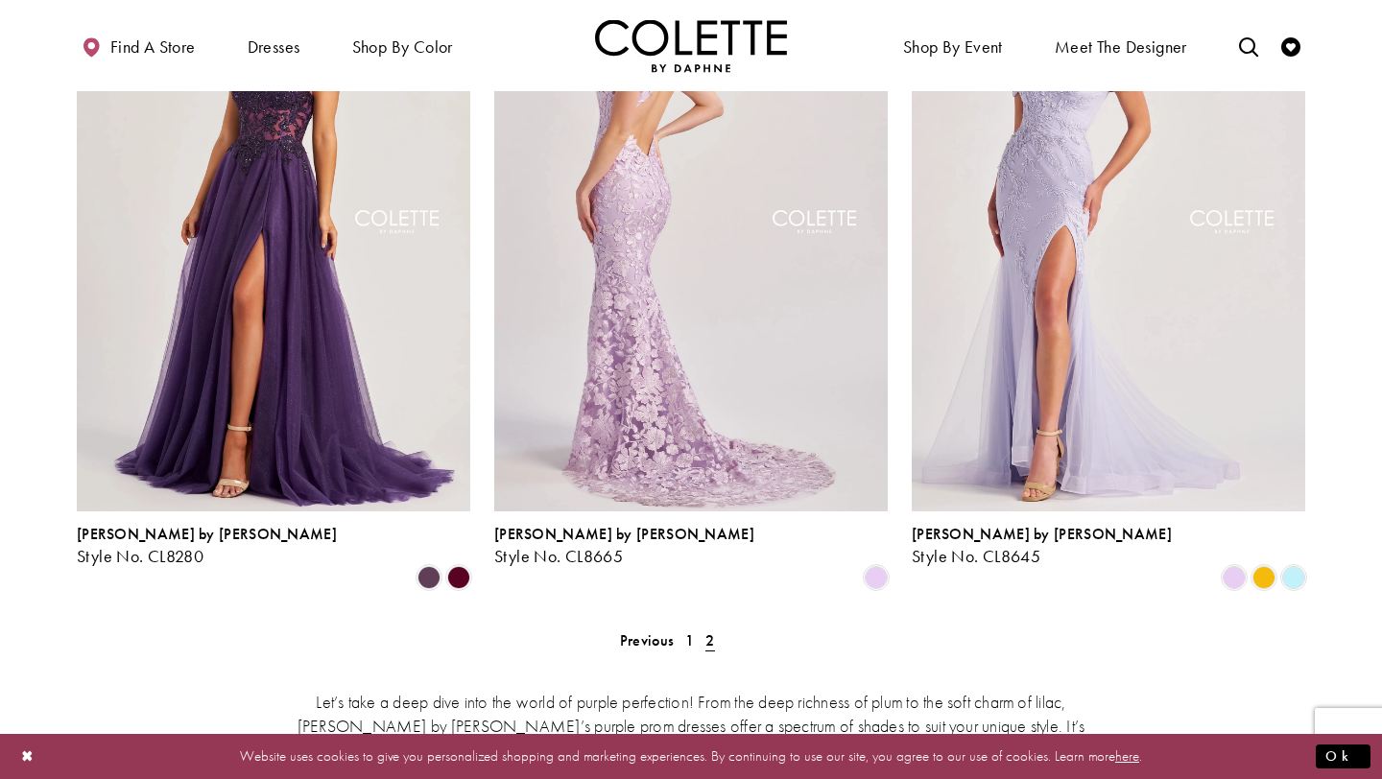
scroll to position [1034, 0]
